Goal: Task Accomplishment & Management: Complete application form

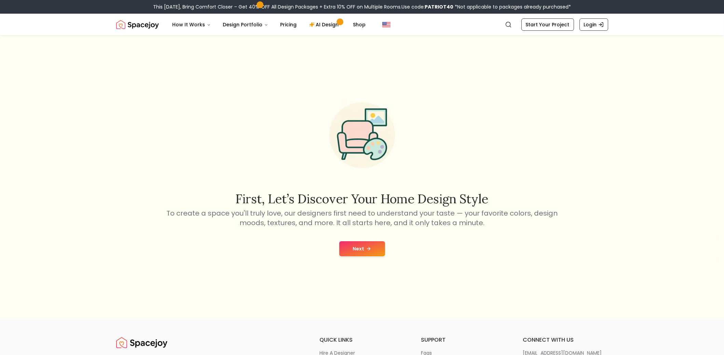
click at [354, 250] on button "Next" at bounding box center [363, 248] width 46 height 15
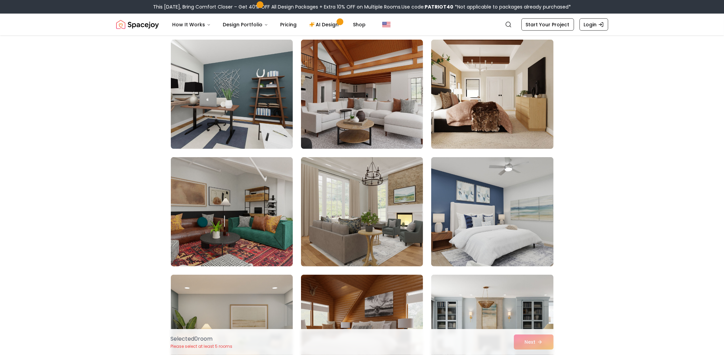
scroll to position [1230, 0]
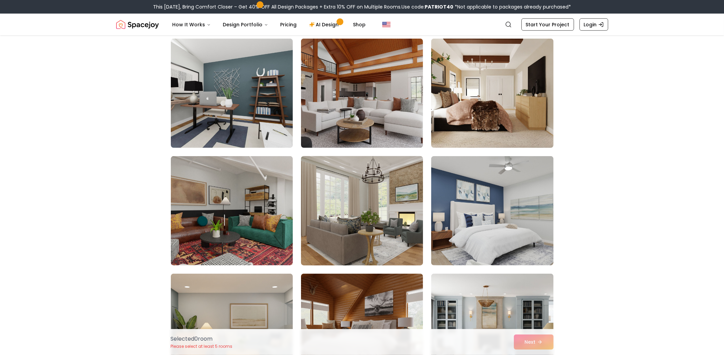
click at [348, 214] on img at bounding box center [362, 211] width 128 height 115
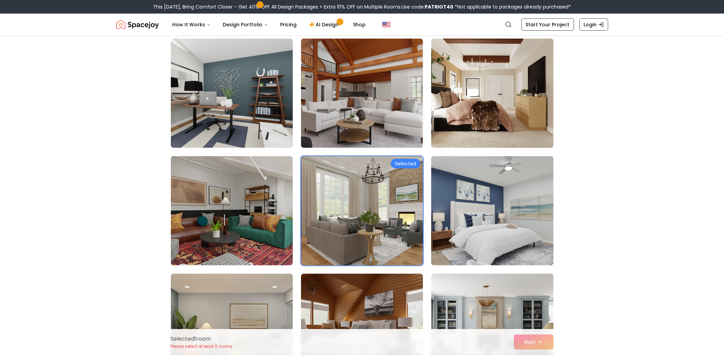
click at [367, 180] on img at bounding box center [362, 211] width 128 height 115
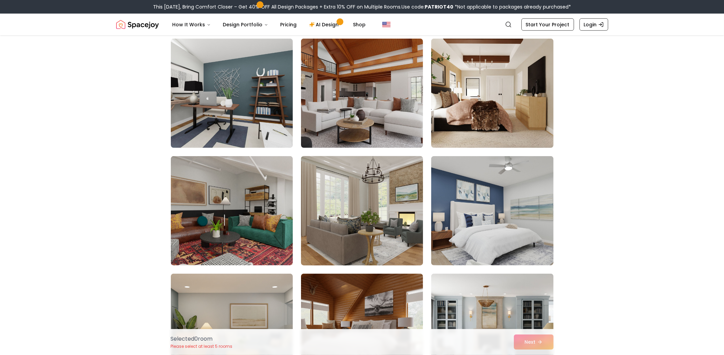
click at [373, 177] on img at bounding box center [362, 211] width 128 height 115
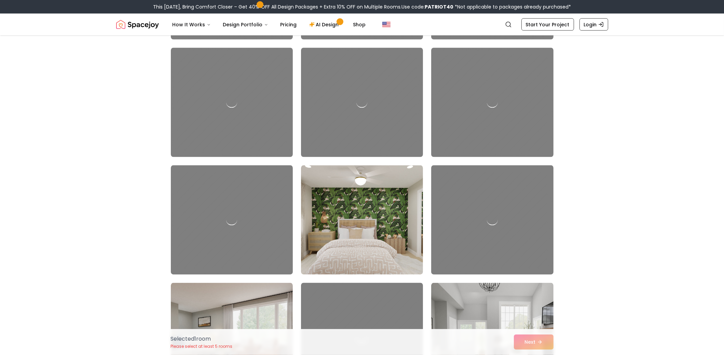
scroll to position [2051, 0]
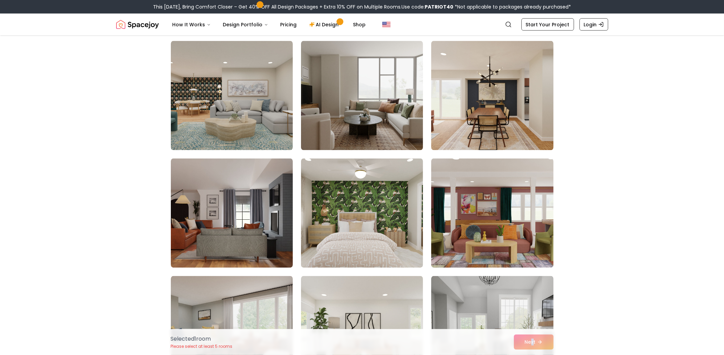
click at [533, 344] on div "Selected 1 room Please select at least 5 rooms Next" at bounding box center [362, 342] width 394 height 26
click at [344, 309] on img at bounding box center [362, 331] width 128 height 115
